Goal: Task Accomplishment & Management: Manage account settings

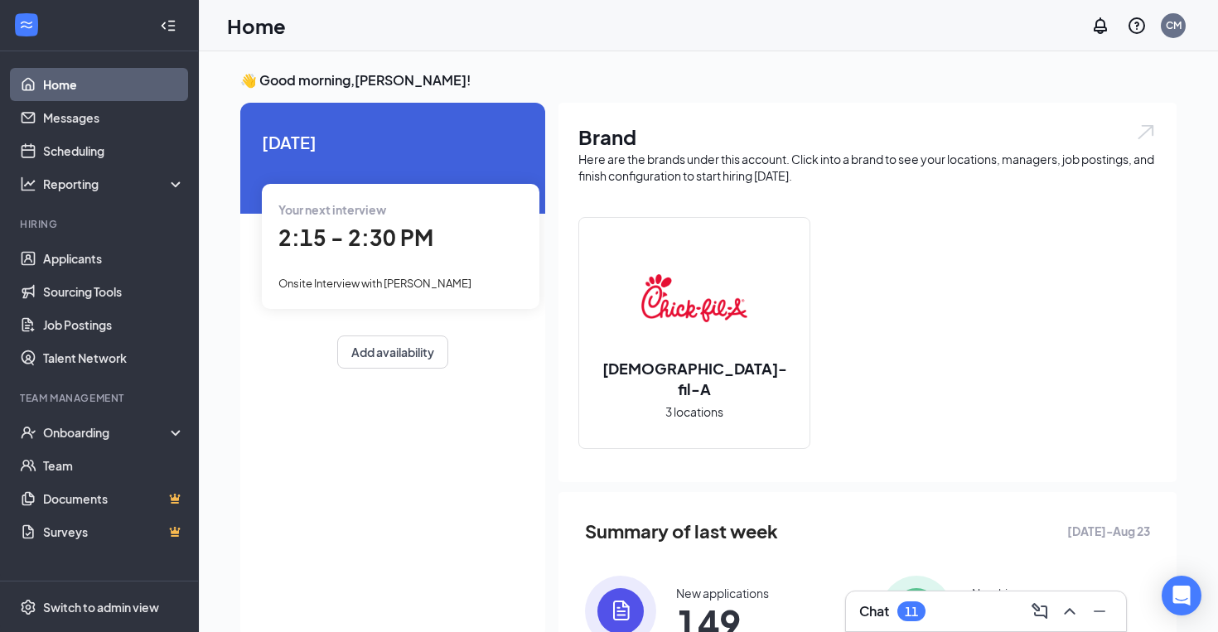
click at [359, 248] on span "2:15 - 2:30 PM" at bounding box center [355, 237] width 155 height 27
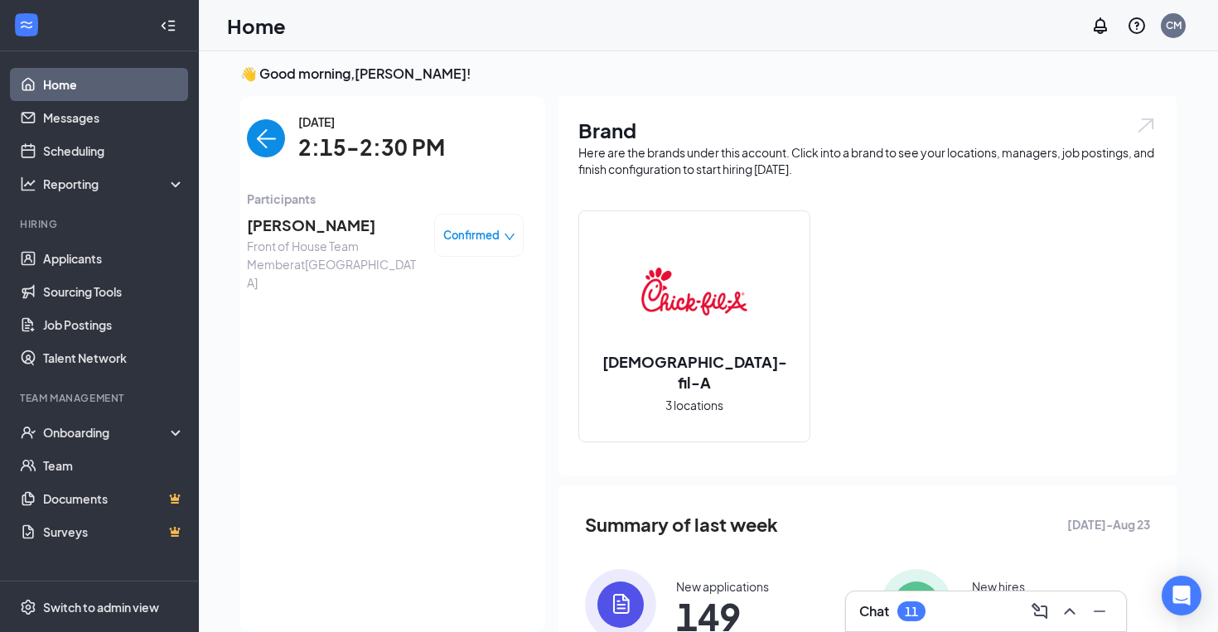
click at [490, 228] on span "Confirmed" at bounding box center [471, 235] width 56 height 17
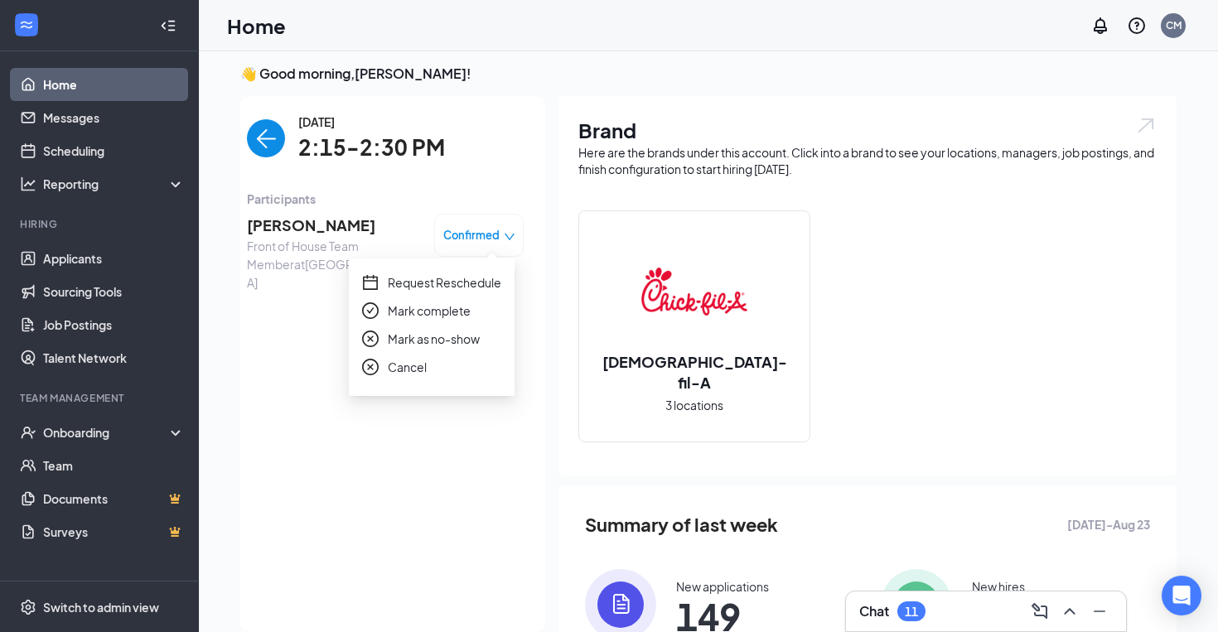
click at [443, 285] on span "Request Reschedule" at bounding box center [444, 282] width 113 height 18
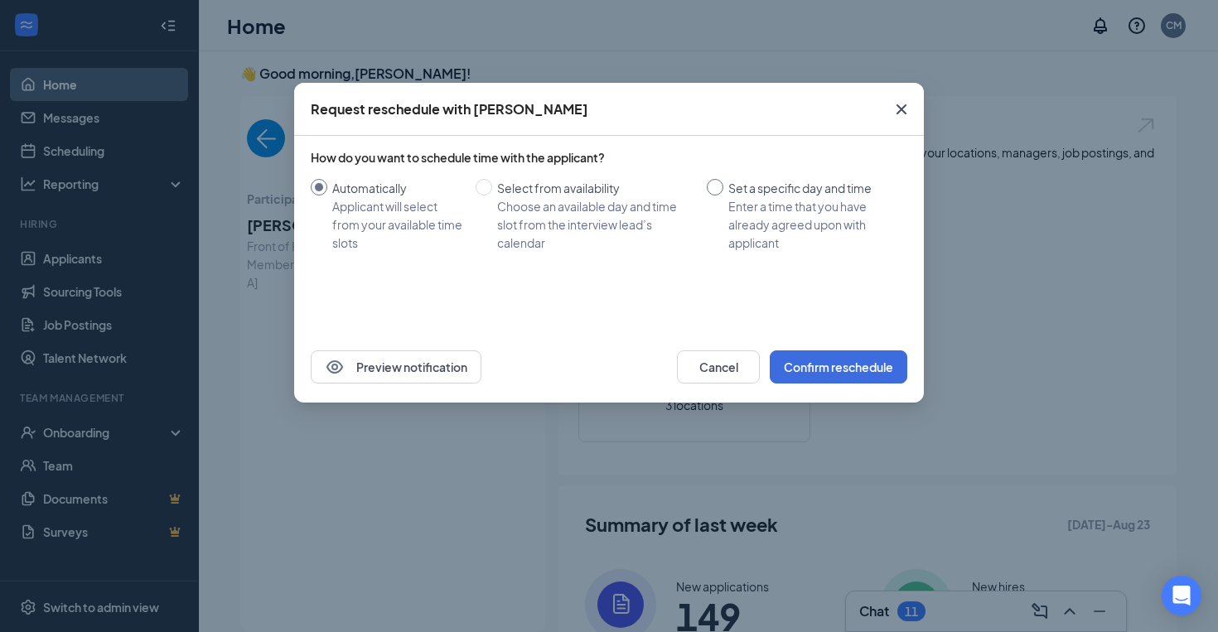
click at [731, 186] on div "Set a specific day and time" at bounding box center [811, 188] width 166 height 18
click at [723, 186] on input "Set a specific day and time Enter a time that you have already agreed upon with…" at bounding box center [715, 187] width 17 height 17
radio input "true"
radio input "false"
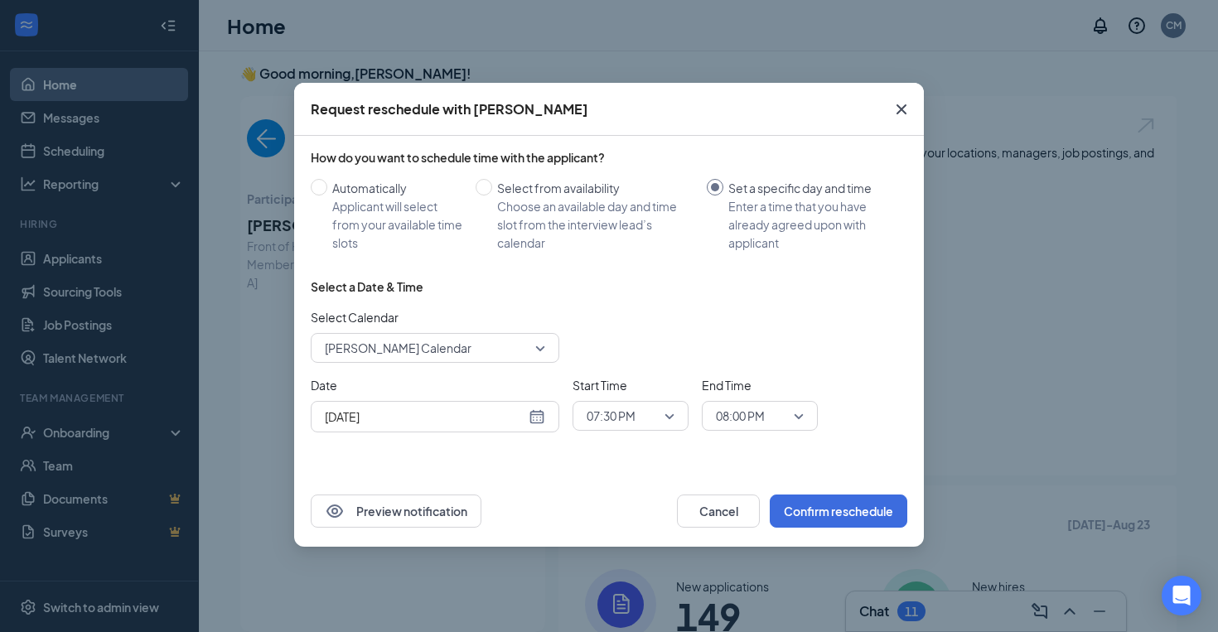
click at [538, 415] on div "[DATE]" at bounding box center [435, 417] width 220 height 18
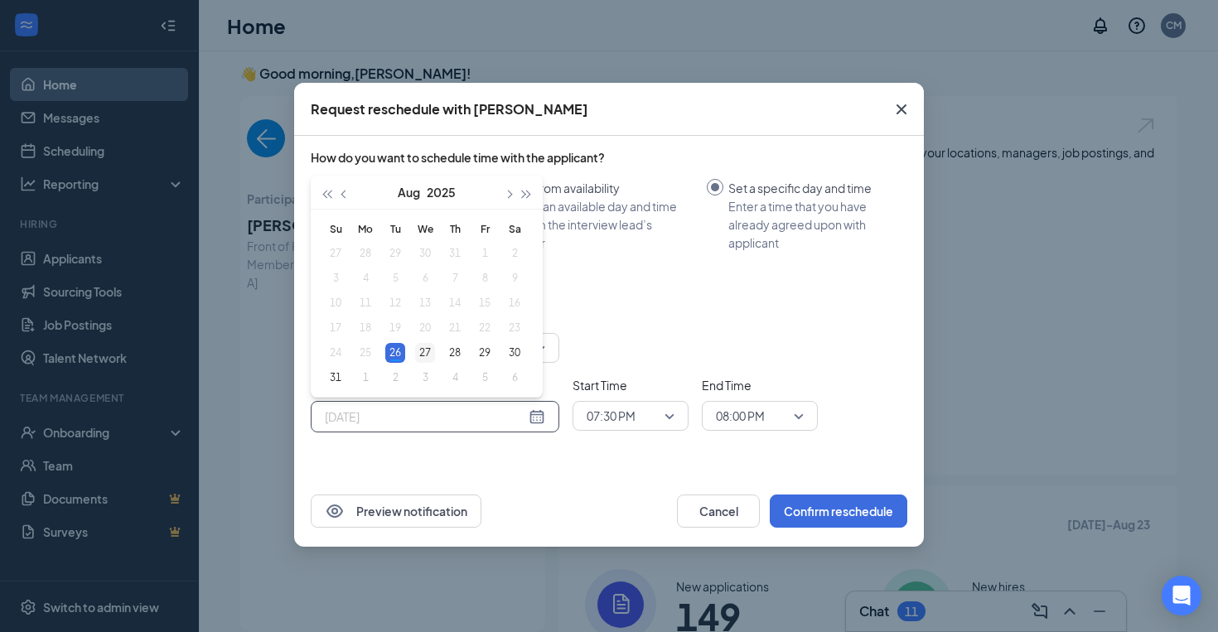
type input "[DATE]"
click at [422, 353] on div "27" at bounding box center [425, 353] width 20 height 20
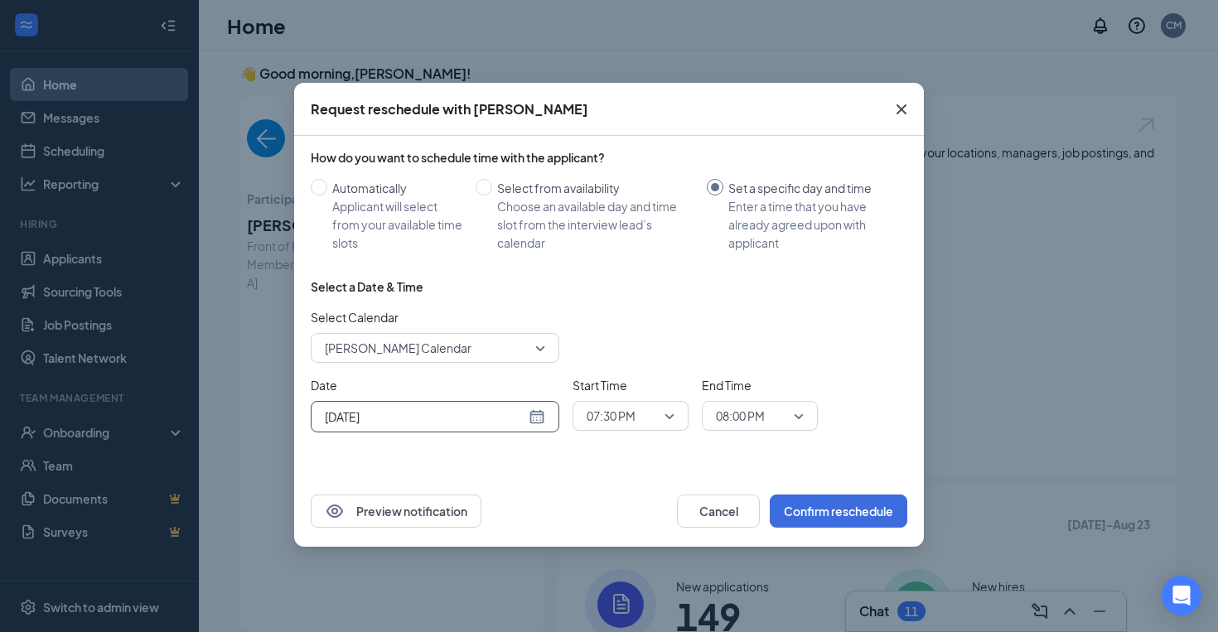
click at [670, 403] on div "07:30 PM" at bounding box center [630, 416] width 116 height 30
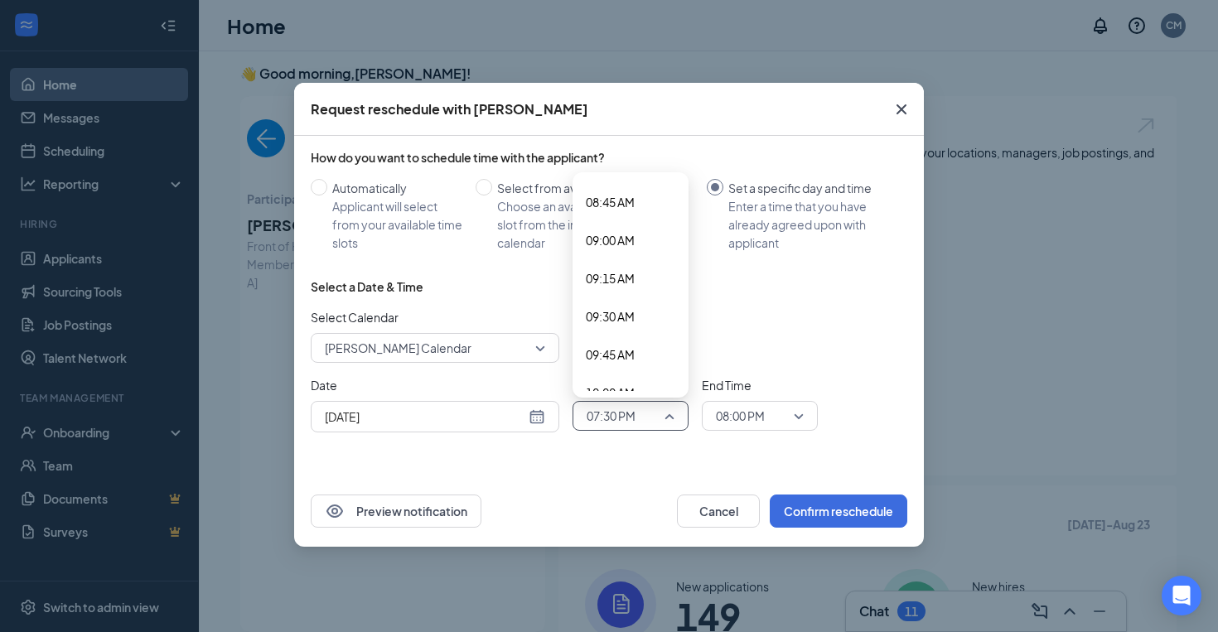
scroll to position [1297, 0]
click at [625, 353] on span "09:30 AM" at bounding box center [610, 349] width 49 height 18
click at [750, 412] on span "08:00 PM" at bounding box center [740, 415] width 49 height 25
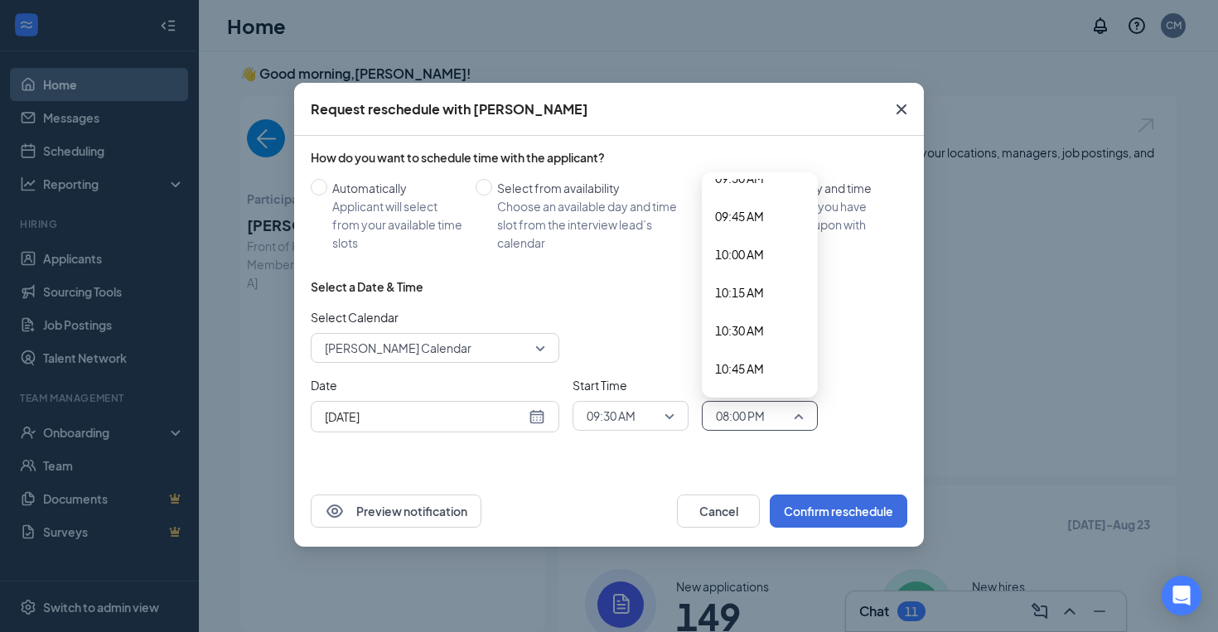
scroll to position [1421, 0]
click at [758, 254] on span "09:45 AM" at bounding box center [739, 263] width 49 height 18
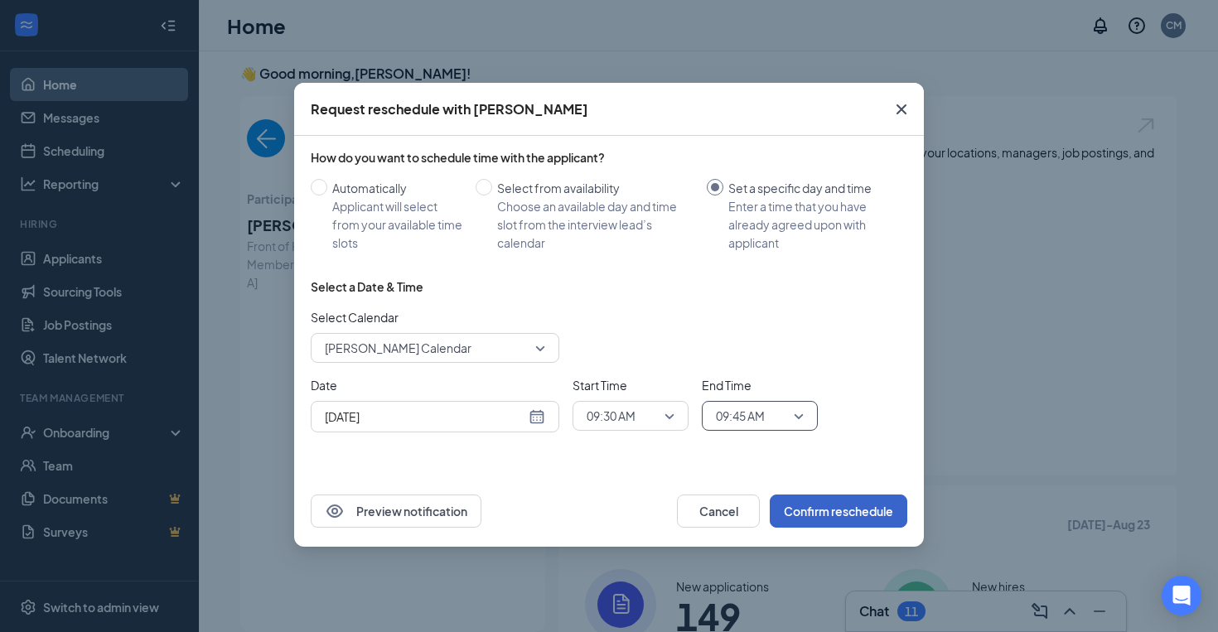
click at [865, 508] on button "Confirm reschedule" at bounding box center [837, 510] width 137 height 33
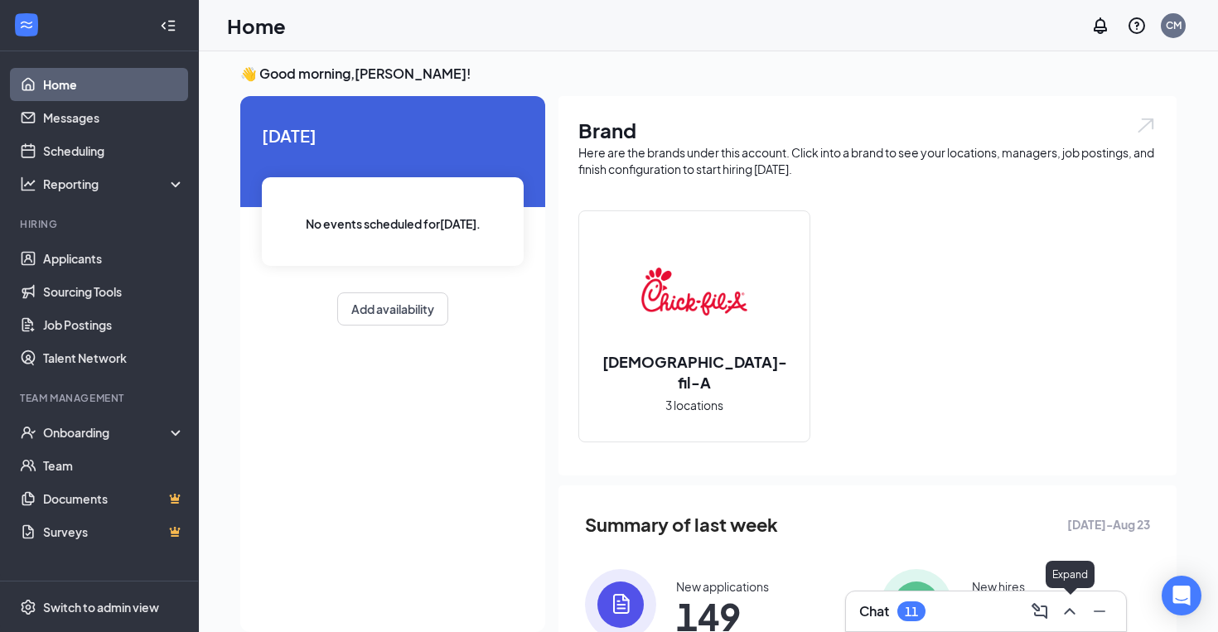
click at [1076, 614] on icon "ChevronUp" at bounding box center [1069, 611] width 20 height 20
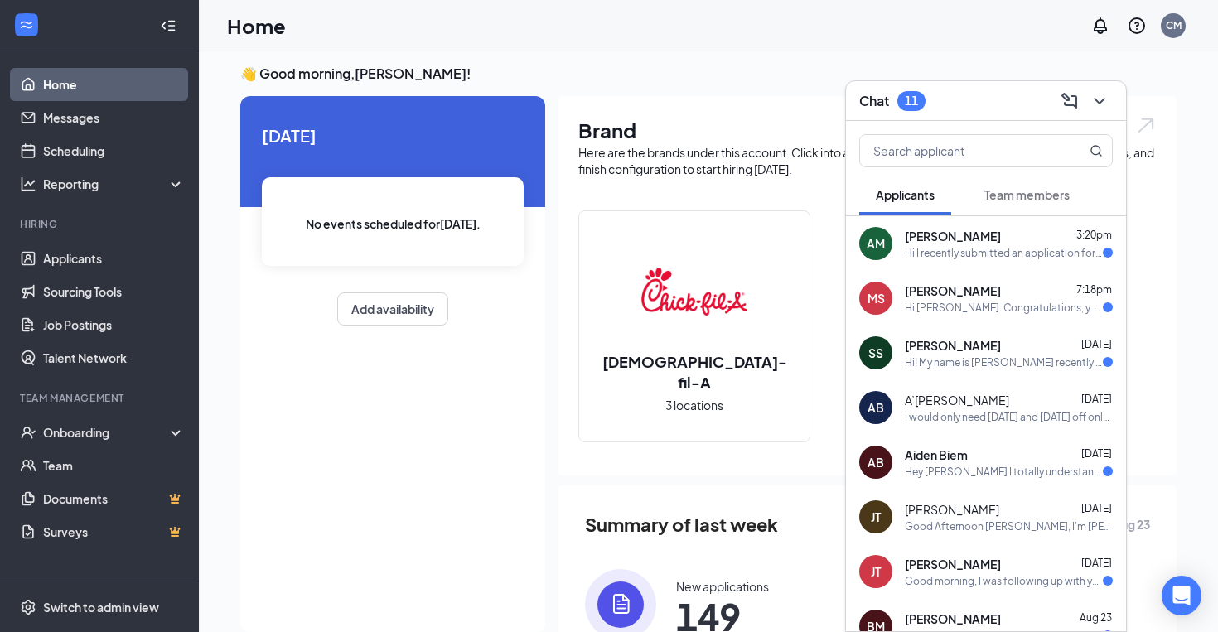
click at [1020, 301] on div "Hi [PERSON_NAME]. Congratulations, your onsite interview with [DEMOGRAPHIC_DATA…" at bounding box center [1003, 308] width 198 height 14
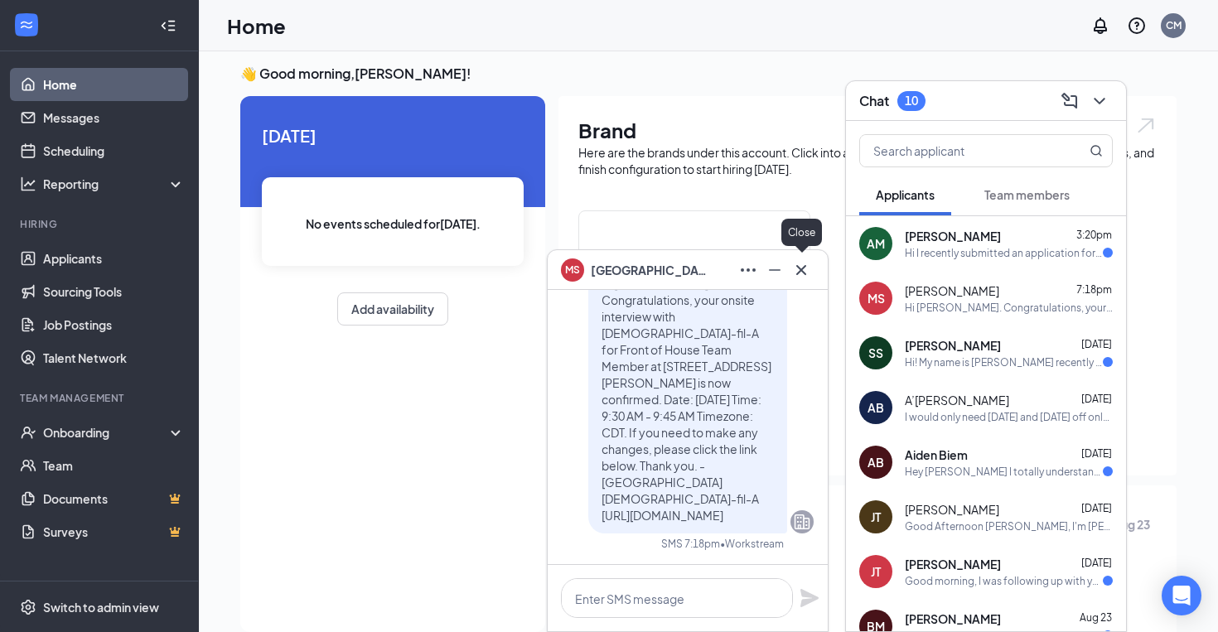
click at [807, 279] on button at bounding box center [801, 270] width 27 height 27
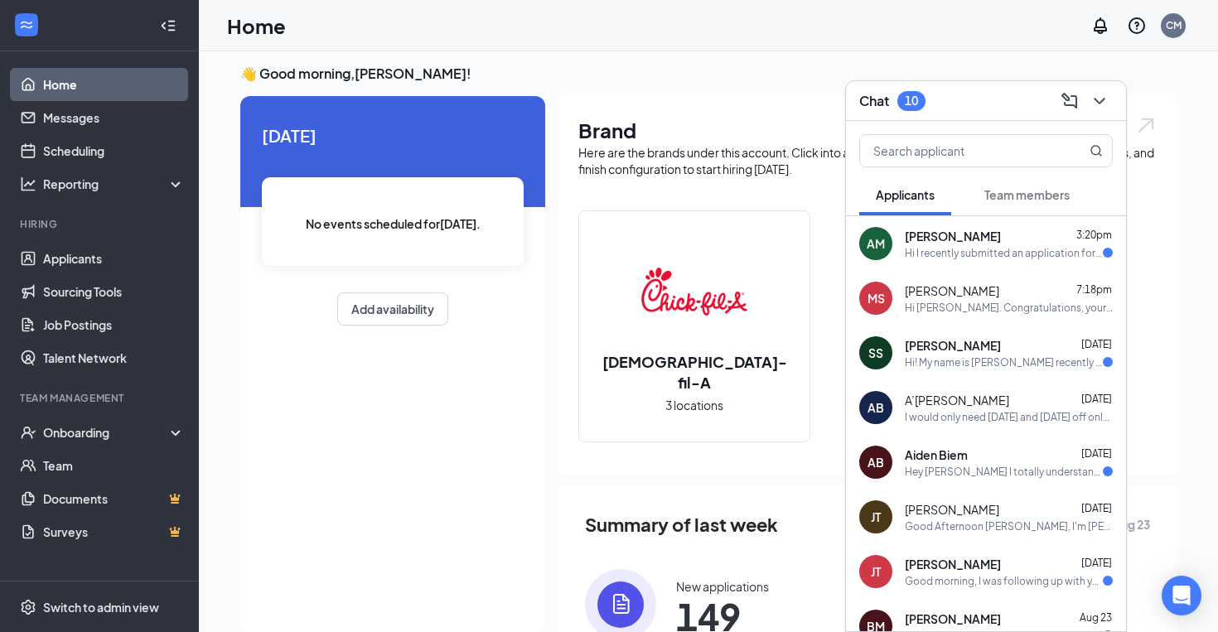
scroll to position [30, 0]
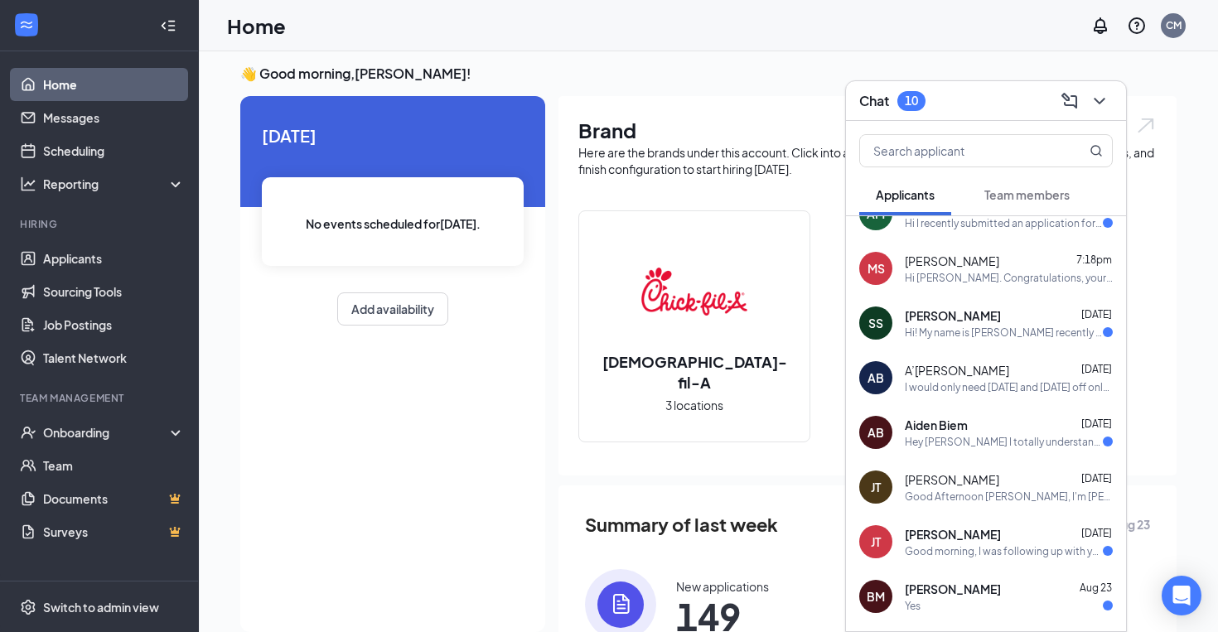
click at [972, 380] on div "I would only need [DATE] and [DATE] off only during football season after that …" at bounding box center [1008, 387] width 208 height 14
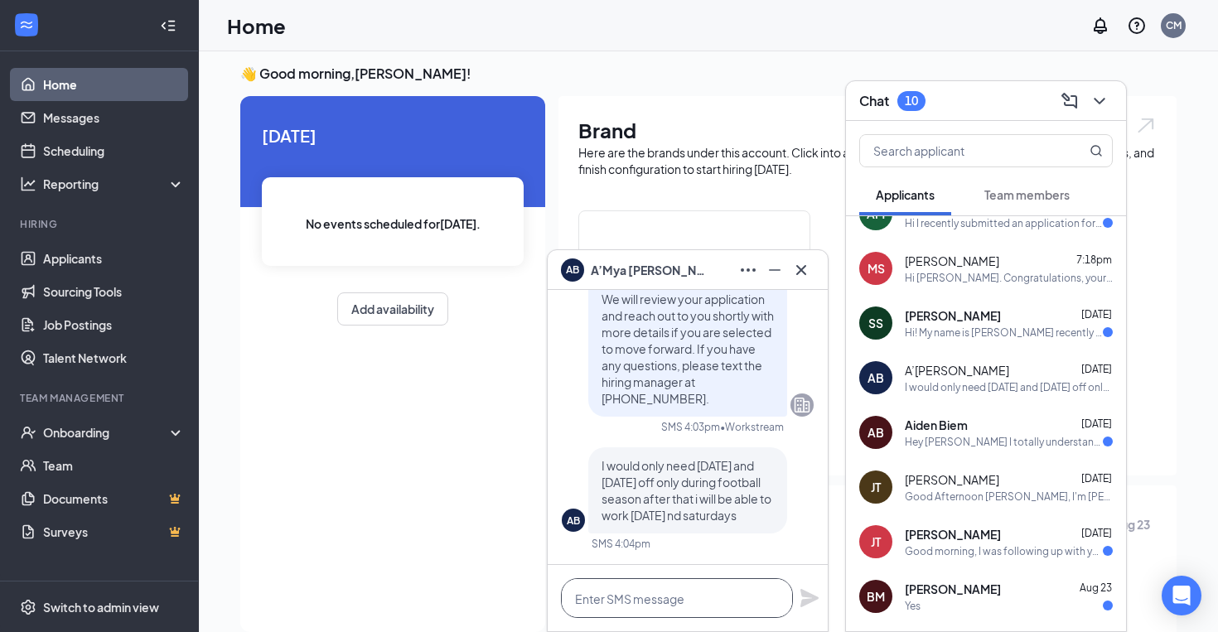
click at [668, 592] on textarea at bounding box center [677, 598] width 232 height 40
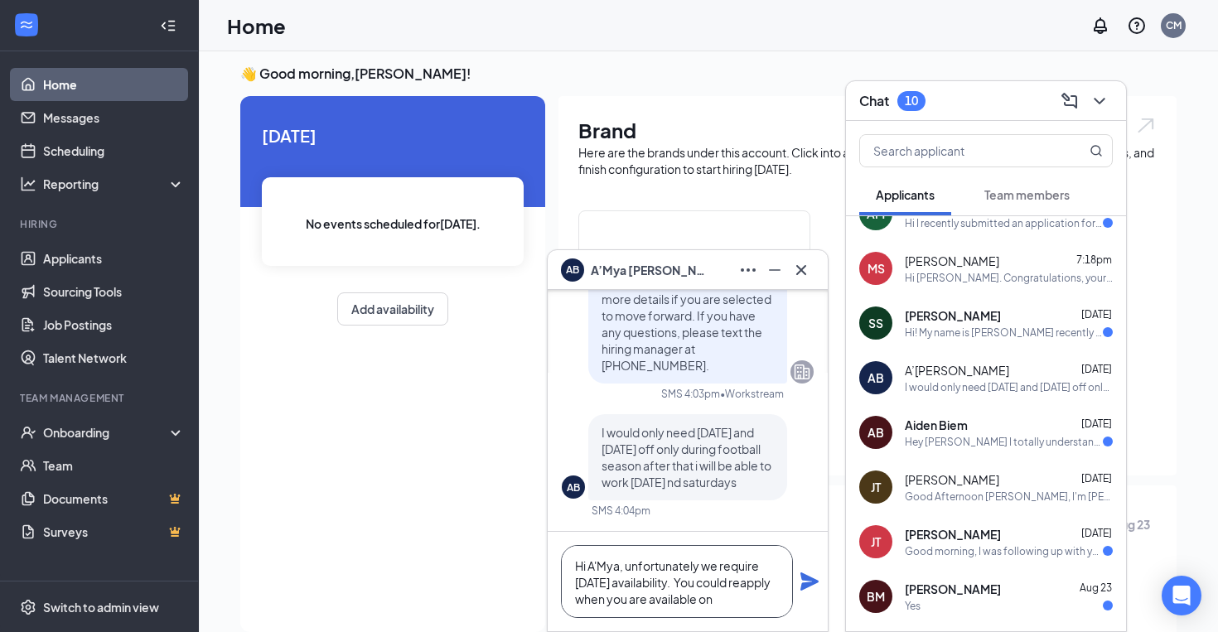
click at [646, 601] on textarea "Hi A'Mya, unfortunately we require [DATE] availability. You could reapply when …" at bounding box center [677, 581] width 232 height 73
click at [768, 586] on textarea "Hi A'Mya, unfortunately we require [DATE] availability. You could reapply once …" at bounding box center [677, 581] width 232 height 73
click at [761, 602] on textarea "Hi A'Mya, unfortunately we require [DATE] availability. You could reapply once …" at bounding box center [677, 581] width 232 height 73
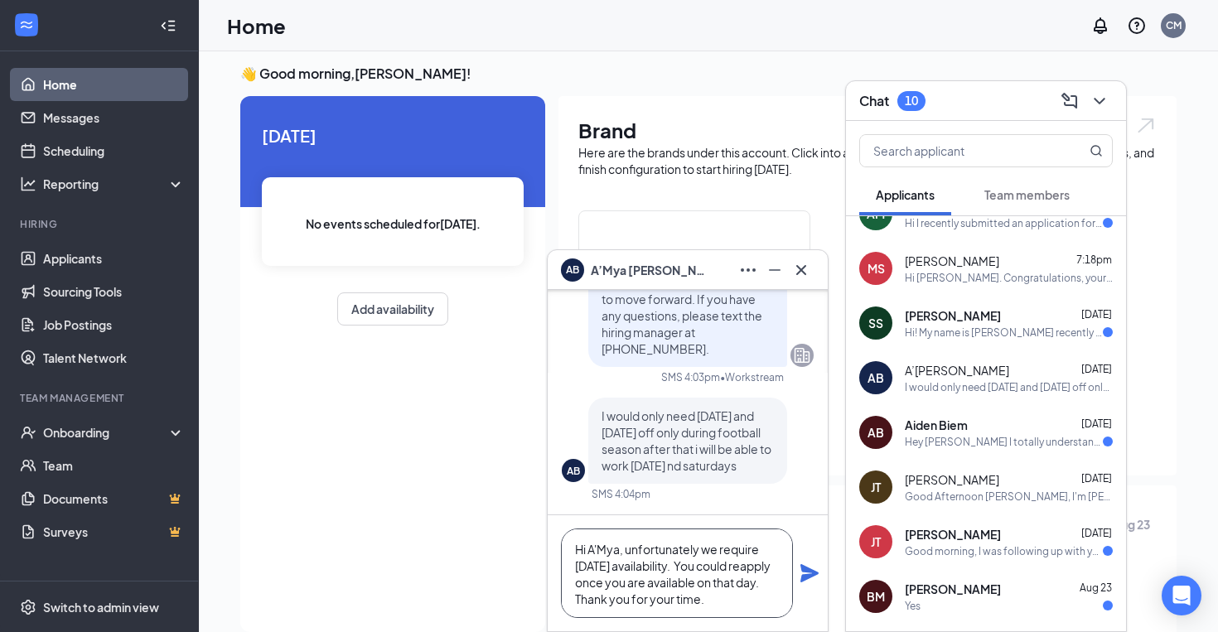
type textarea "Hi A'Mya, unfortunately we require [DATE] availability. You could reapply once …"
click at [808, 571] on icon "Plane" at bounding box center [809, 573] width 18 height 18
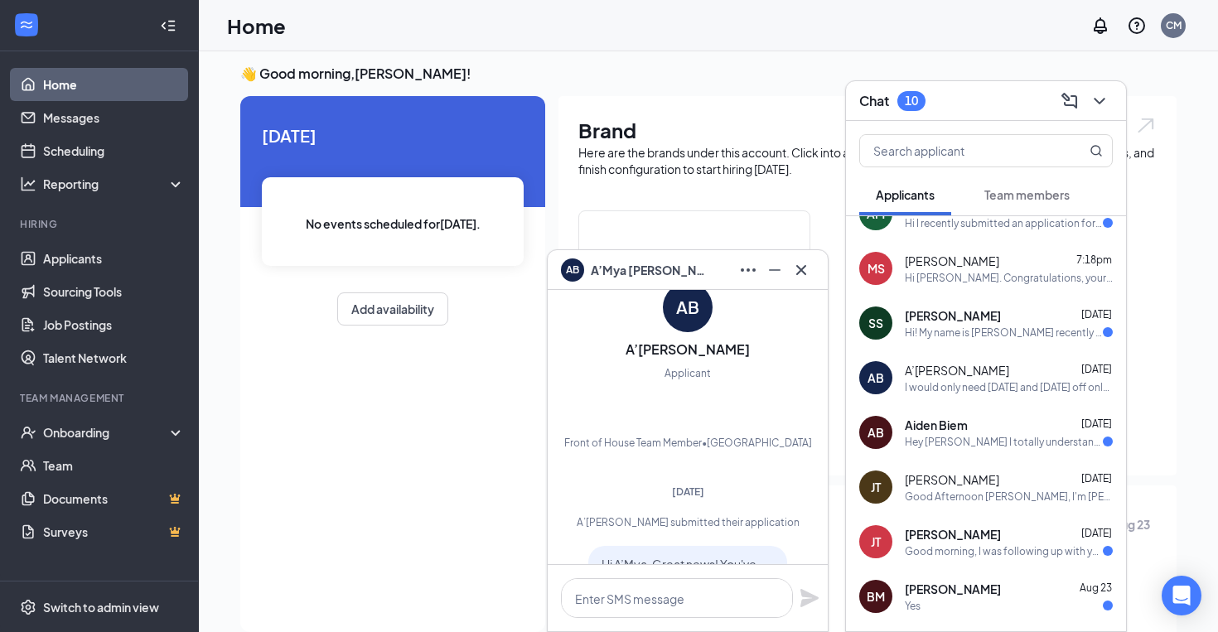
scroll to position [-1085, 0]
click at [804, 273] on icon "Cross" at bounding box center [801, 269] width 10 height 10
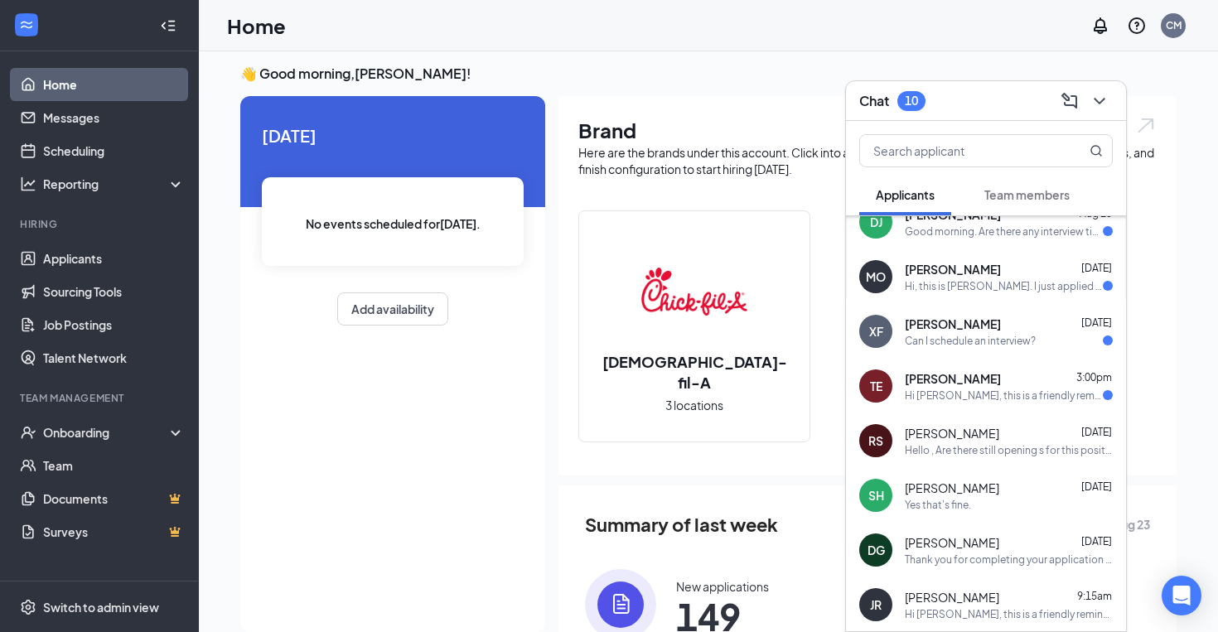
scroll to position [458, 0]
click at [1103, 105] on icon "ChevronDown" at bounding box center [1099, 101] width 20 height 20
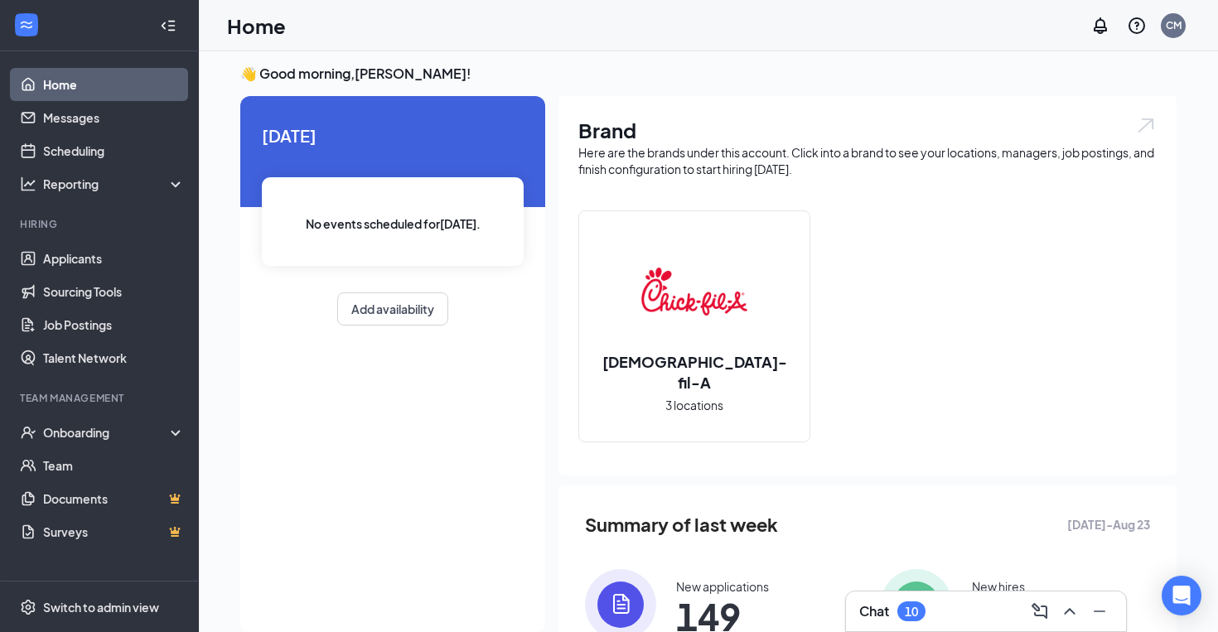
scroll to position [0, 0]
